Goal: Use online tool/utility

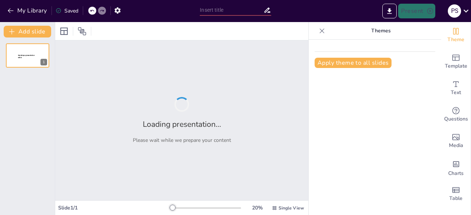
type input "Imported [PERSON_NAME]'s IT Solution_Vriti 1.pptx"
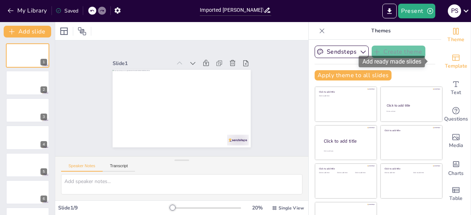
click at [451, 61] on icon "Add ready made slides" at bounding box center [455, 57] width 9 height 9
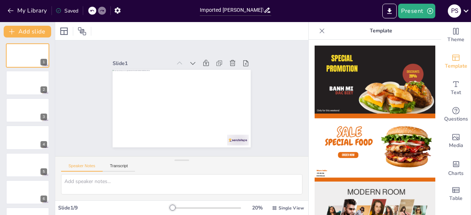
drag, startPoint x: 433, startPoint y: 58, endPoint x: 435, endPoint y: 68, distance: 10.0
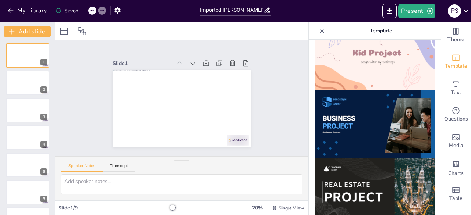
scroll to position [565, 0]
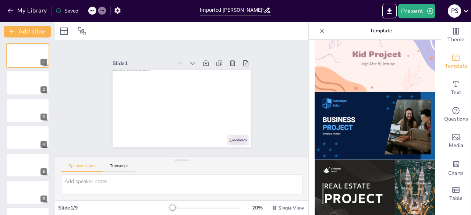
click at [334, 108] on img at bounding box center [374, 126] width 121 height 68
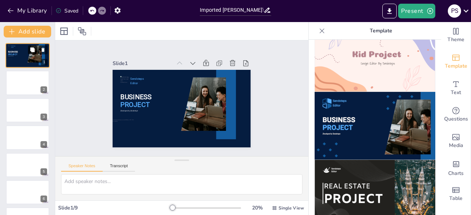
click at [31, 53] on button at bounding box center [32, 49] width 9 height 9
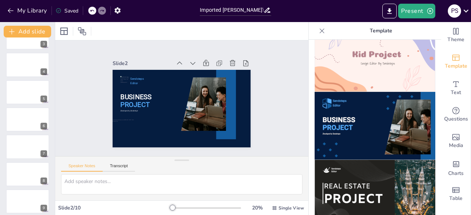
scroll to position [74, 0]
click at [32, 65] on div at bounding box center [28, 63] width 44 height 25
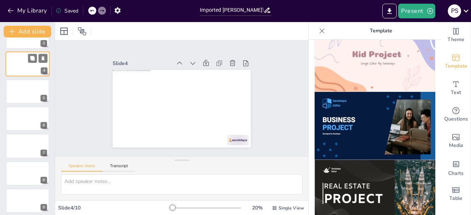
scroll to position [11, 0]
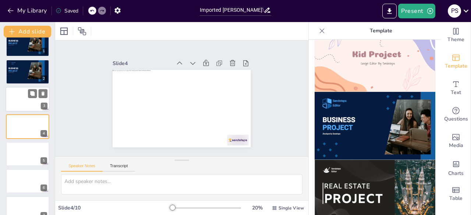
click at [33, 106] on div at bounding box center [28, 99] width 44 height 25
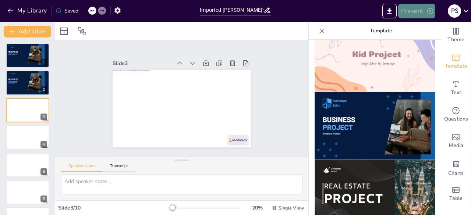
click at [432, 10] on icon "button" at bounding box center [430, 11] width 6 height 6
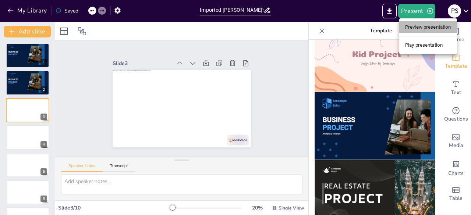
click at [422, 27] on li "Preview presentation" at bounding box center [428, 27] width 58 height 12
